Goal: Navigation & Orientation: Find specific page/section

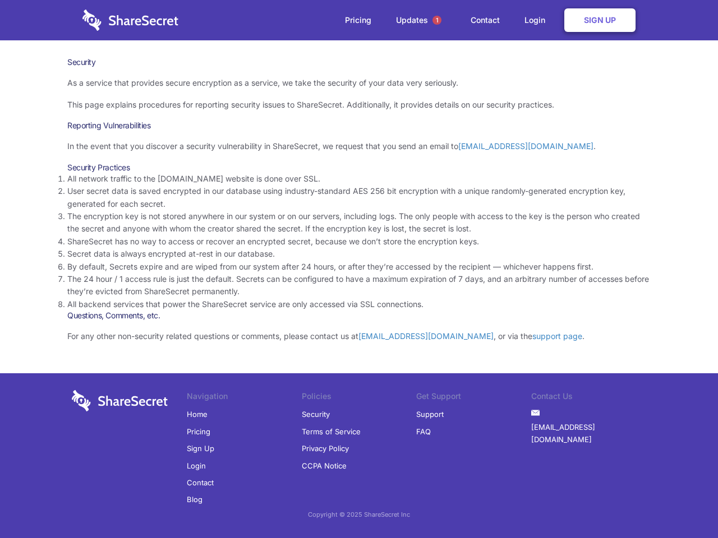
click at [359, 269] on li "By default, Secrets expire and are wiped from our system after 24 hours, or aft…" at bounding box center [358, 267] width 583 height 12
click at [437, 20] on span "1" at bounding box center [436, 20] width 9 height 9
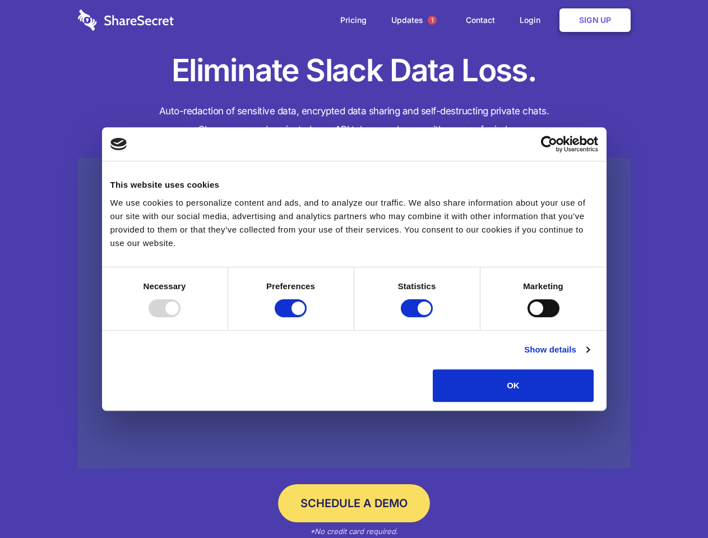
click at [181, 317] on div at bounding box center [165, 308] width 32 height 18
click at [307, 317] on input "Preferences" at bounding box center [291, 308] width 32 height 18
checkbox input "false"
click at [418, 317] on input "Statistics" at bounding box center [417, 308] width 32 height 18
checkbox input "false"
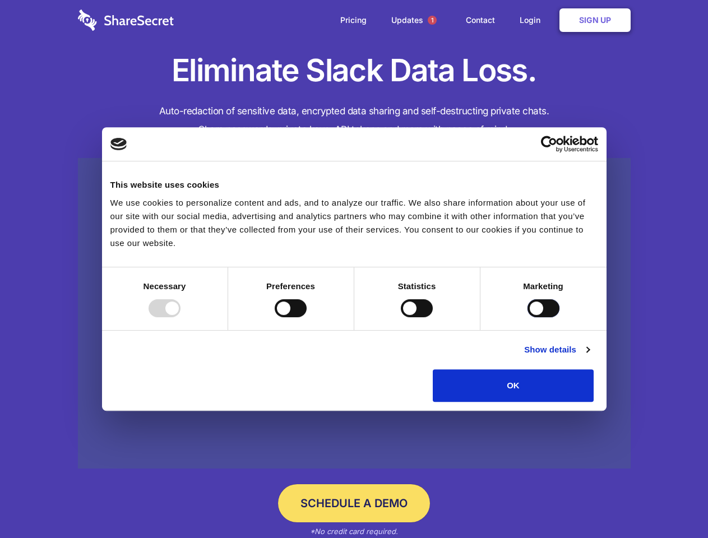
click at [528, 317] on input "Marketing" at bounding box center [544, 308] width 32 height 18
checkbox input "true"
click at [589, 357] on link "Show details" at bounding box center [556, 349] width 65 height 13
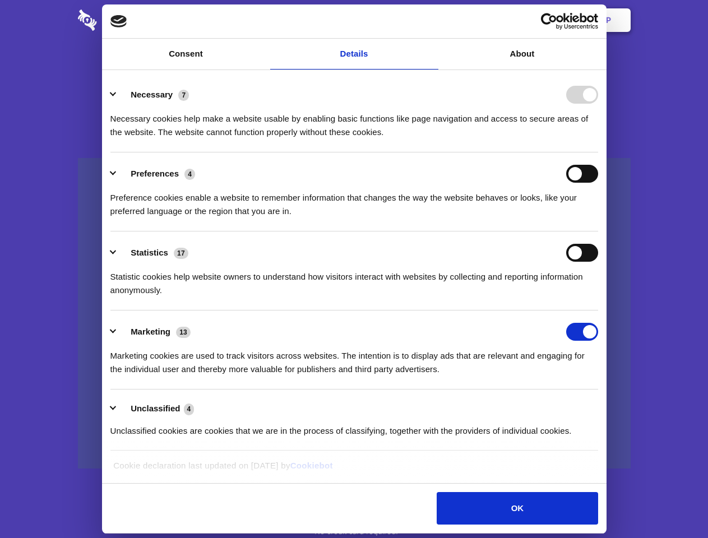
click at [598, 139] on div "Necessary cookies help make a website usable by enabling basic functions like p…" at bounding box center [354, 121] width 488 height 35
click at [432, 20] on span "1" at bounding box center [432, 20] width 9 height 9
